Goal: Find contact information: Find contact information

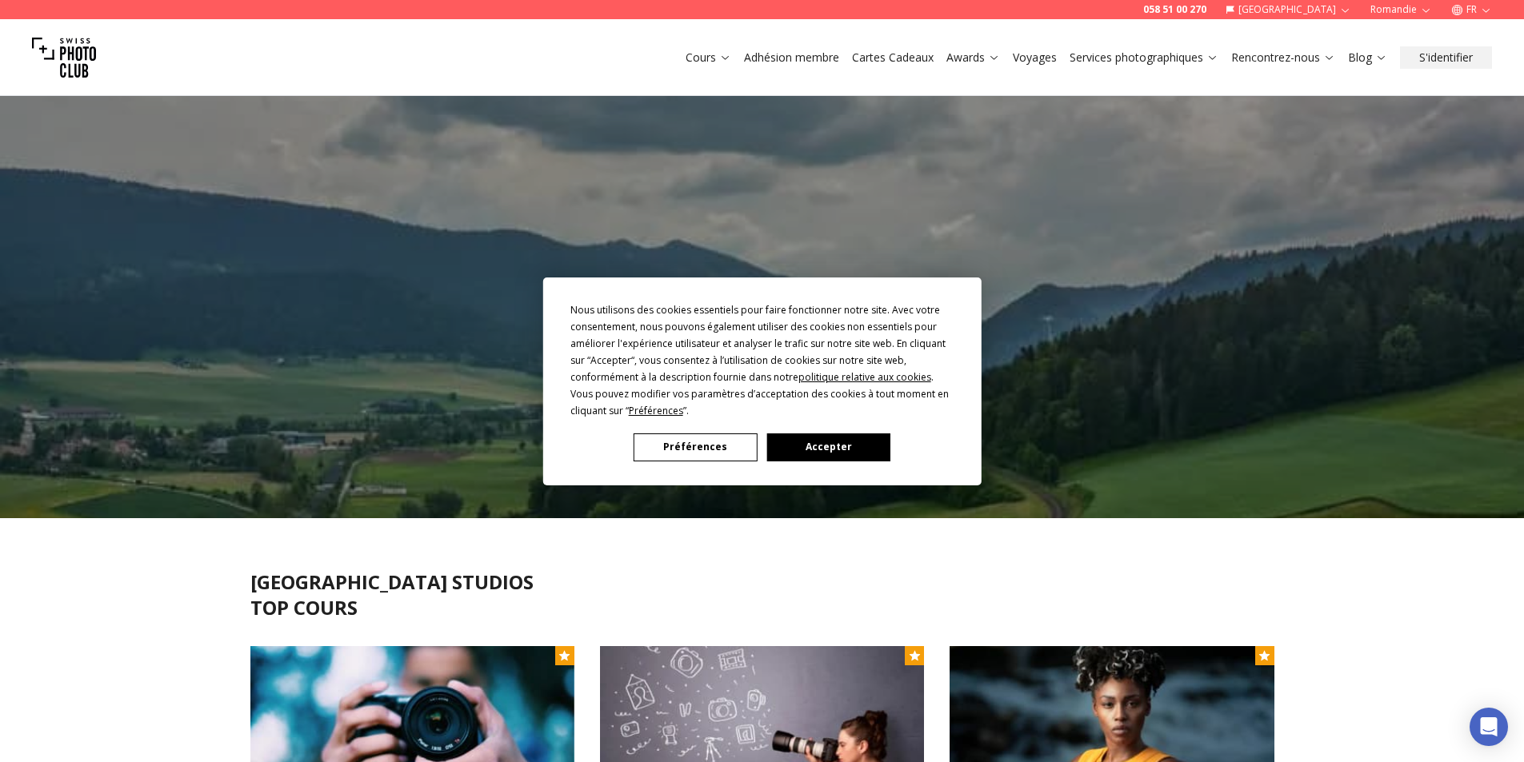
click at [677, 443] on button "Préférences" at bounding box center [694, 447] width 123 height 28
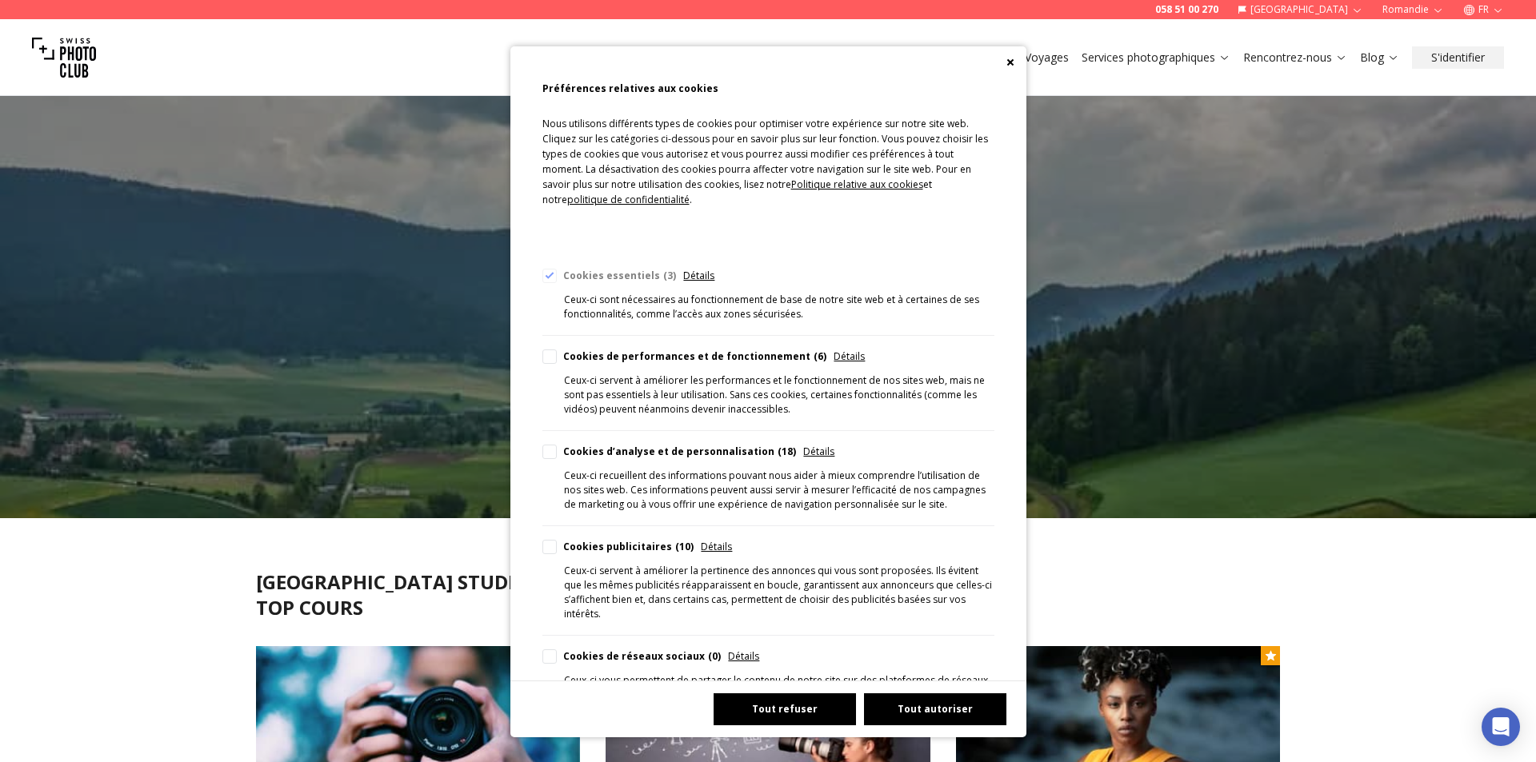
click at [765, 705] on button "Tout refuser" at bounding box center [784, 709] width 142 height 32
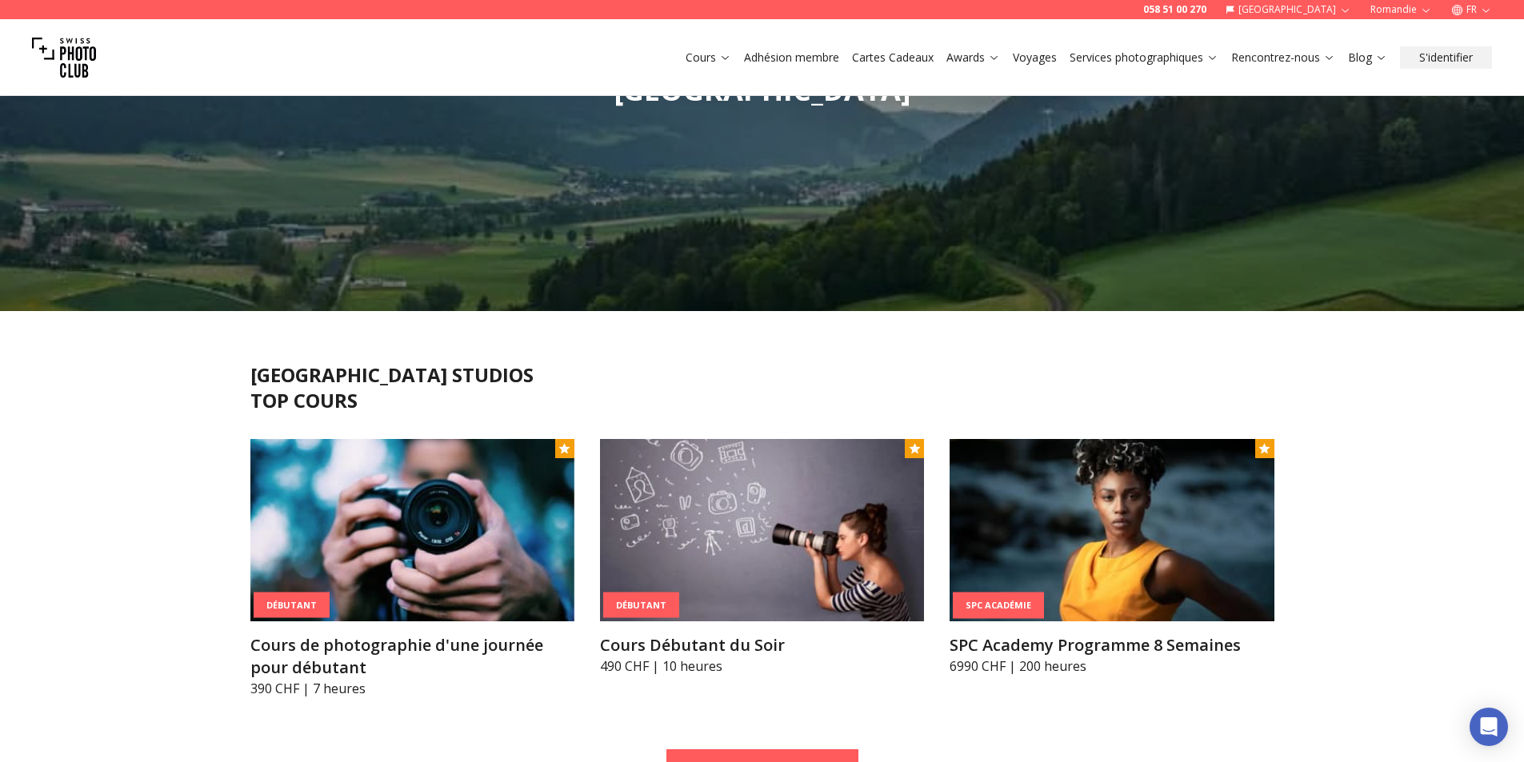
scroll to position [400, 0]
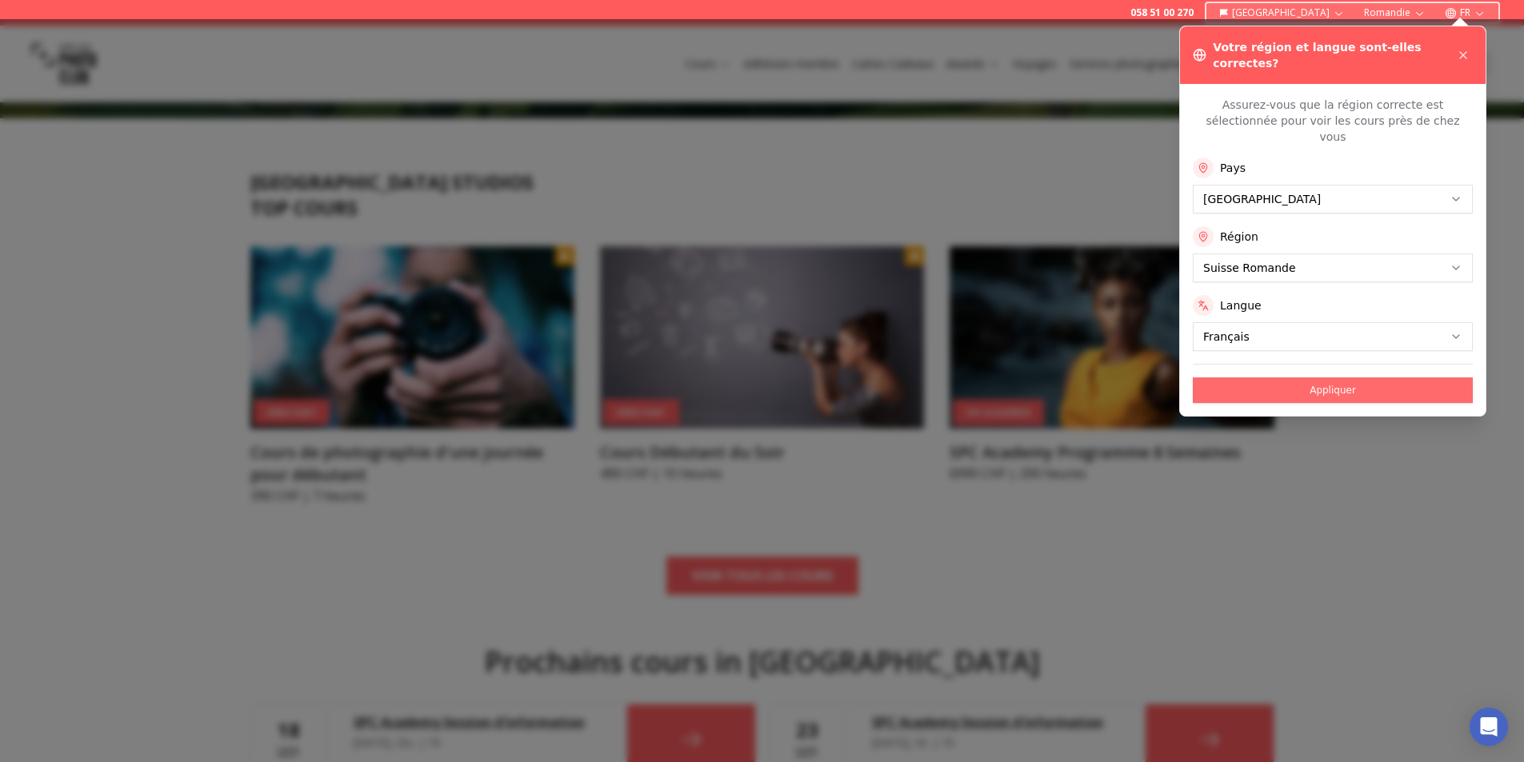
click at [1321, 378] on button "Appliquer" at bounding box center [1333, 391] width 280 height 26
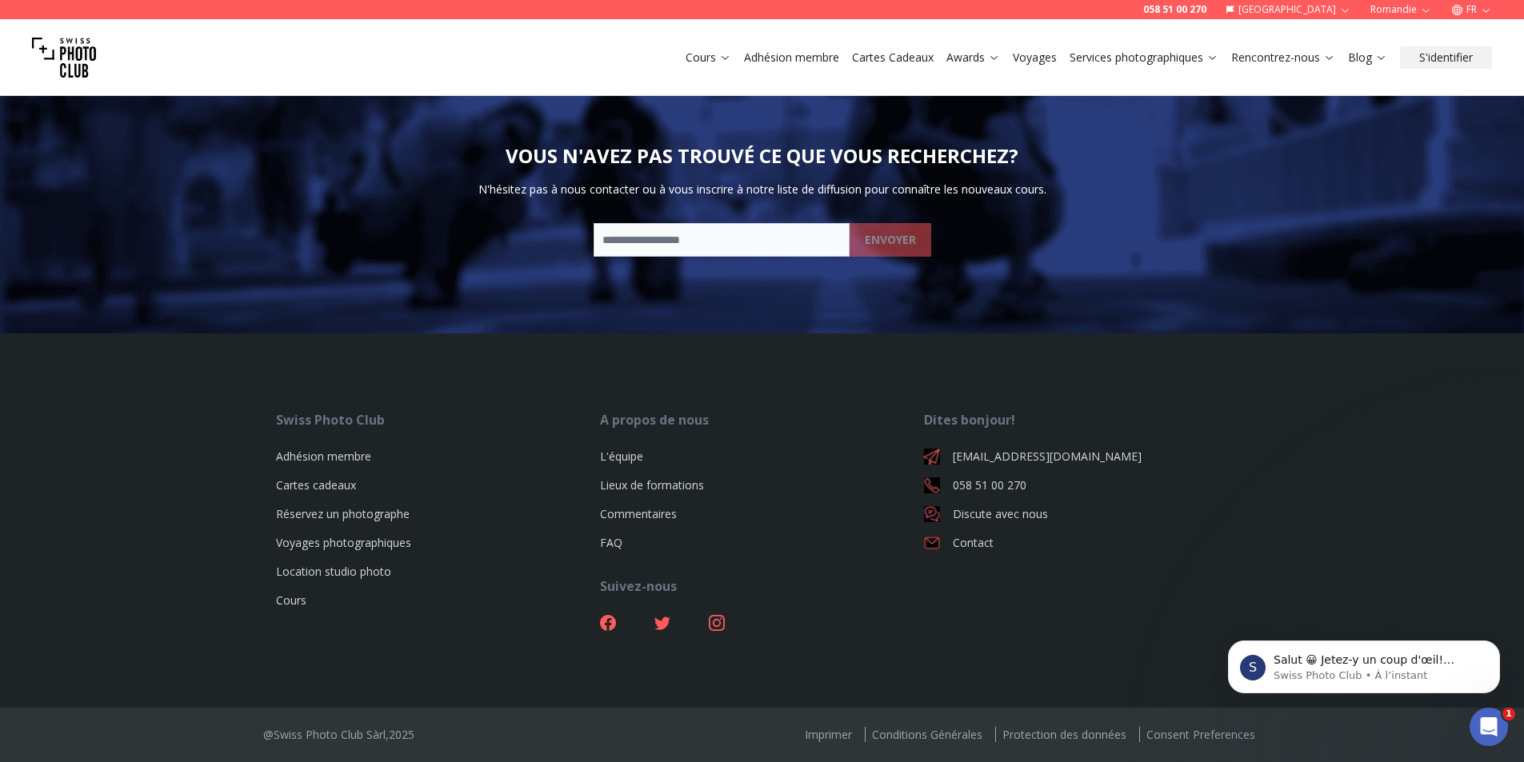
scroll to position [0, 0]
click at [964, 537] on link "Contact" at bounding box center [1086, 543] width 324 height 16
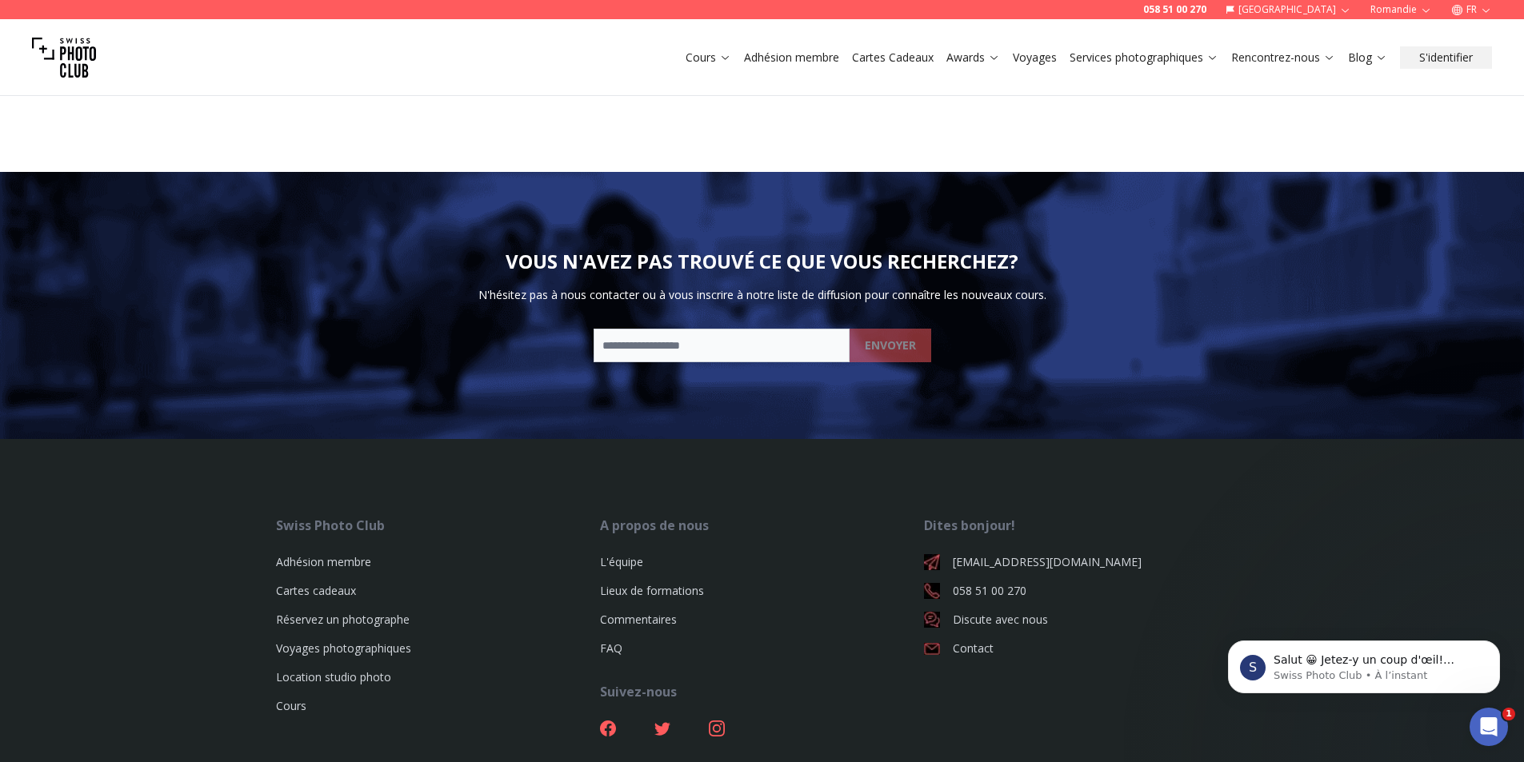
scroll to position [1280, 0]
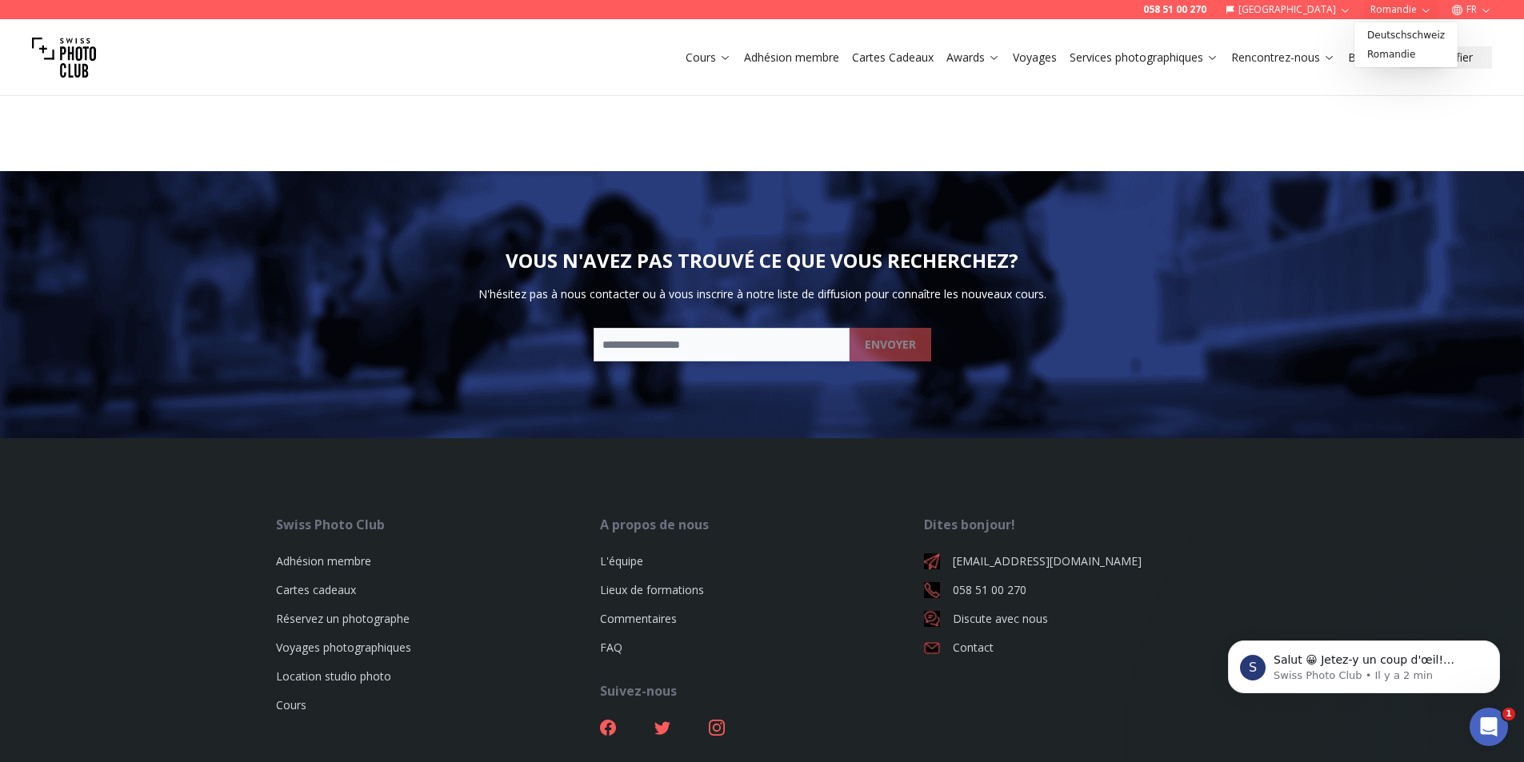
click at [1424, 5] on icon "button" at bounding box center [1426, 10] width 12 height 12
click at [1383, 57] on link "Romandie" at bounding box center [1405, 54] width 97 height 19
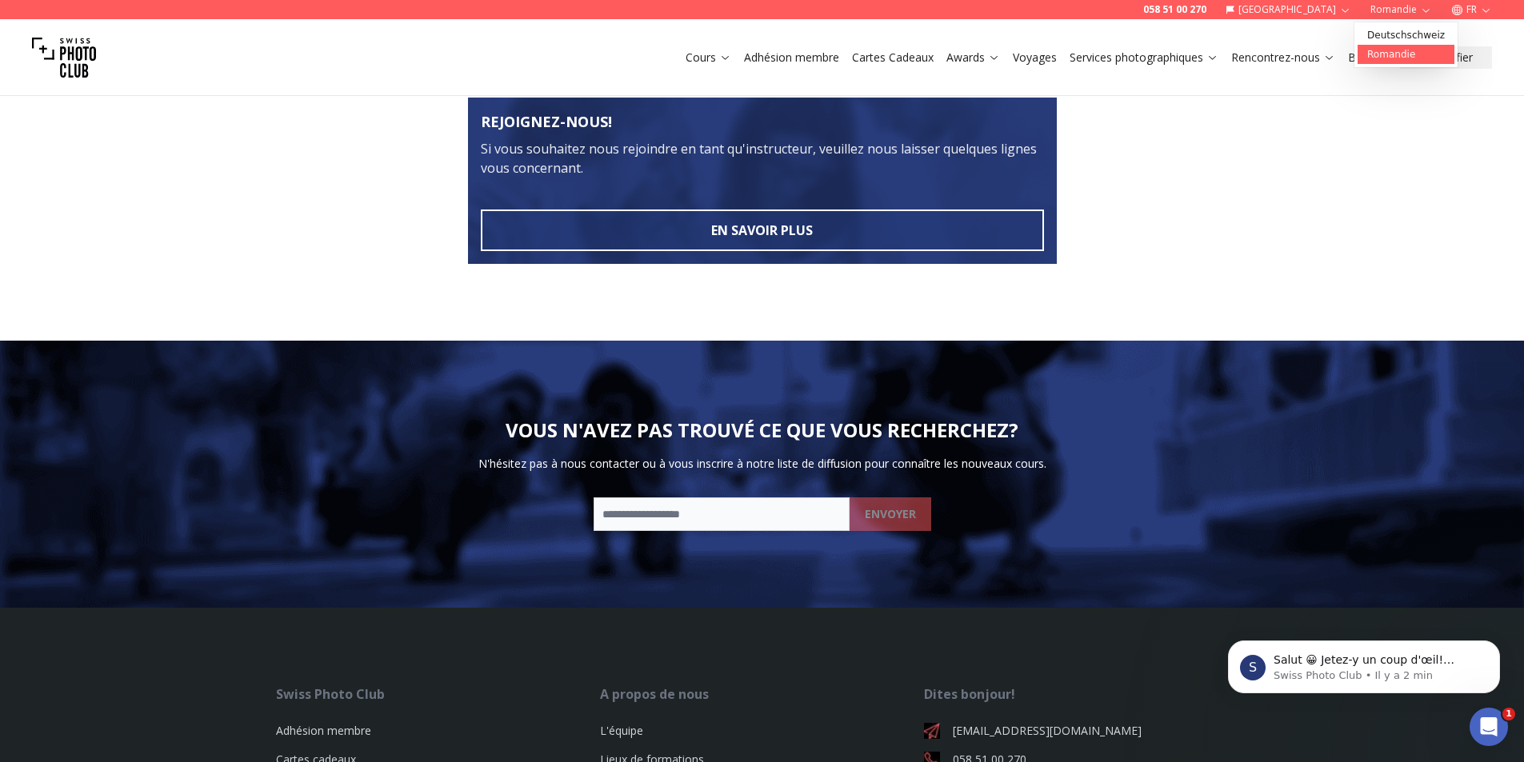
scroll to position [640, 0]
